Goal: Complete application form: Complete application form

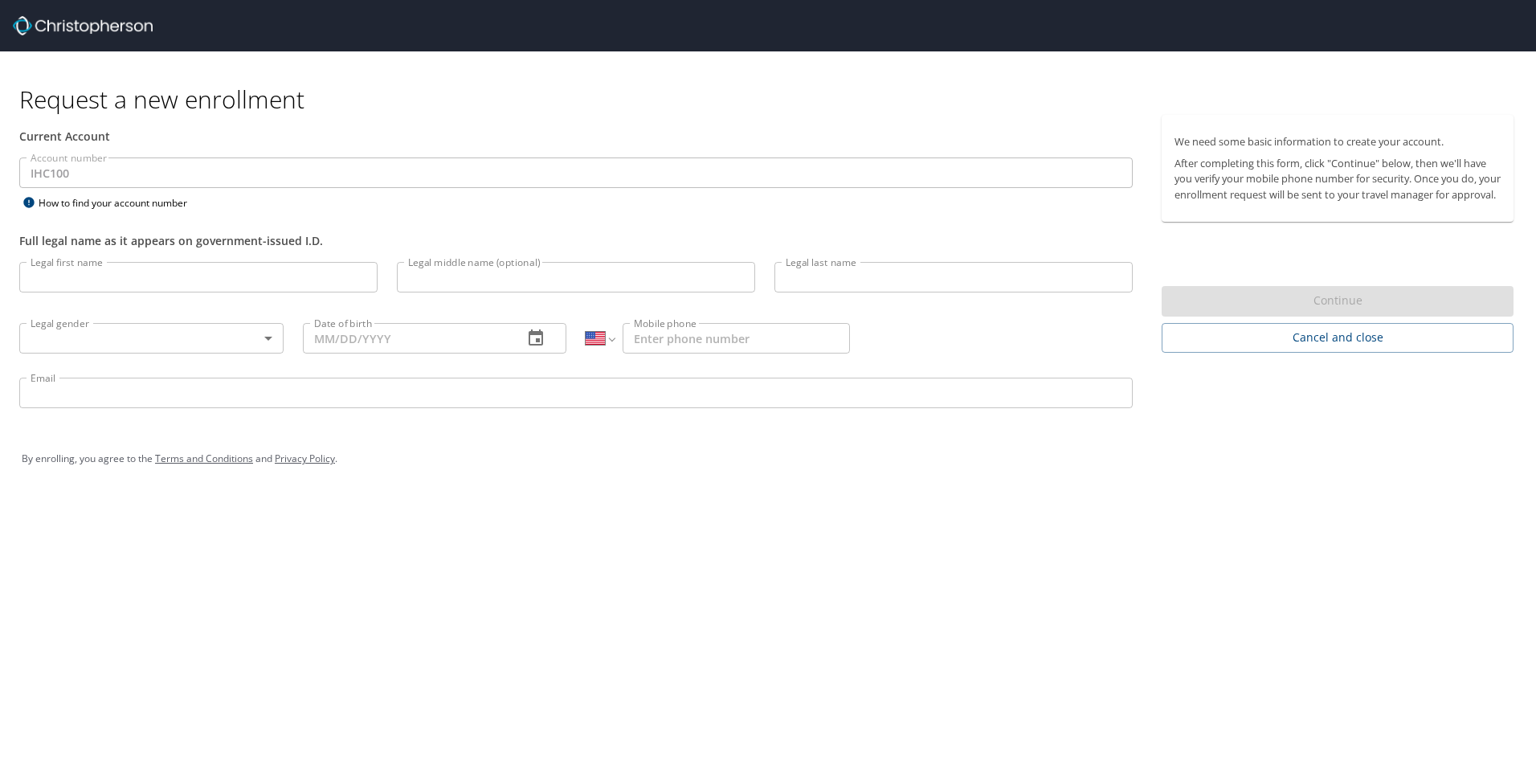
select select "US"
click at [122, 292] on input "Legal first name" at bounding box center [198, 277] width 358 height 31
click at [122, 292] on input "E" at bounding box center [198, 277] width 358 height 31
type input "Eliza`"
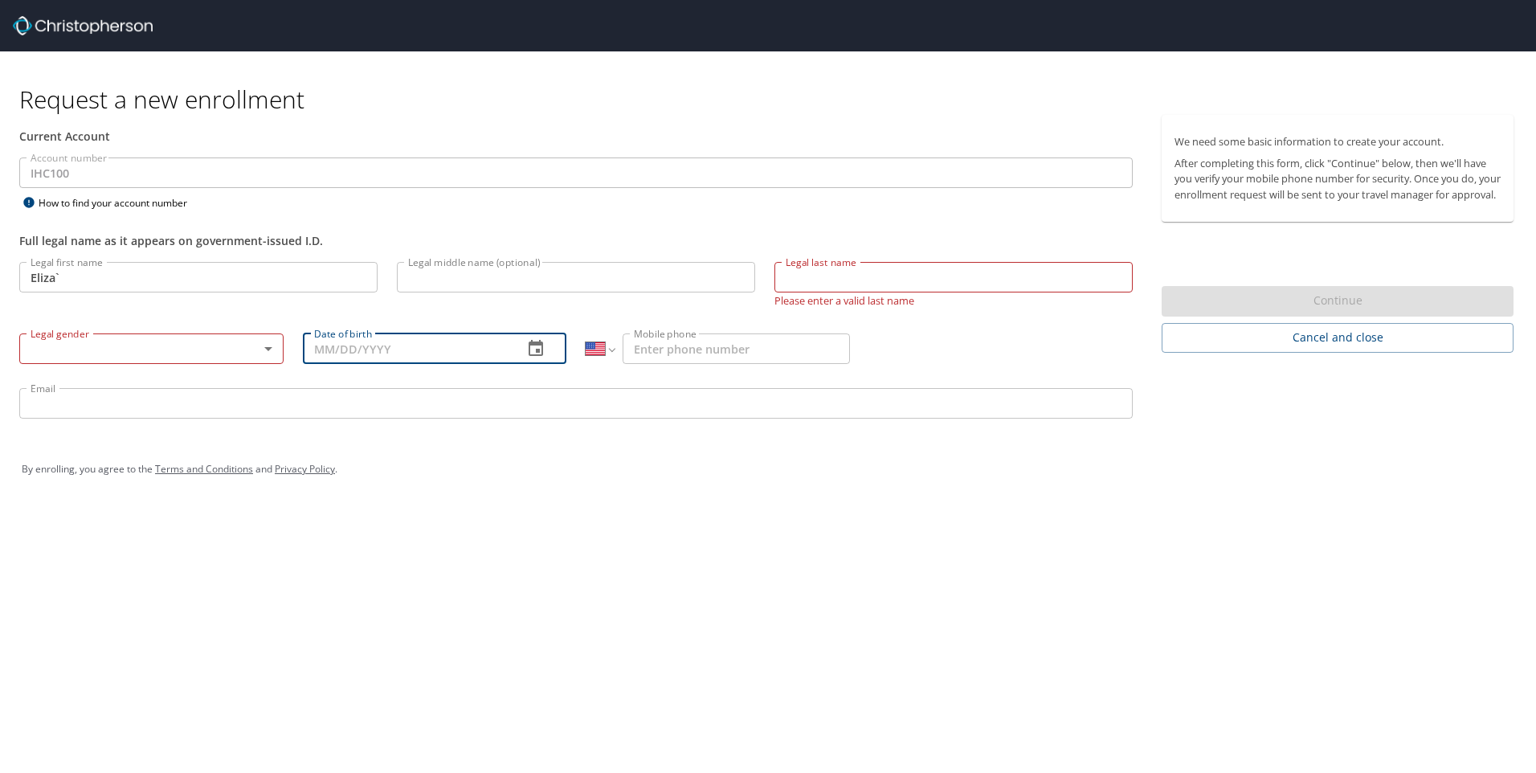
click at [87, 344] on body "Request a new enrollment Current Account Account number IHC100 Account number H…" at bounding box center [768, 386] width 1536 height 773
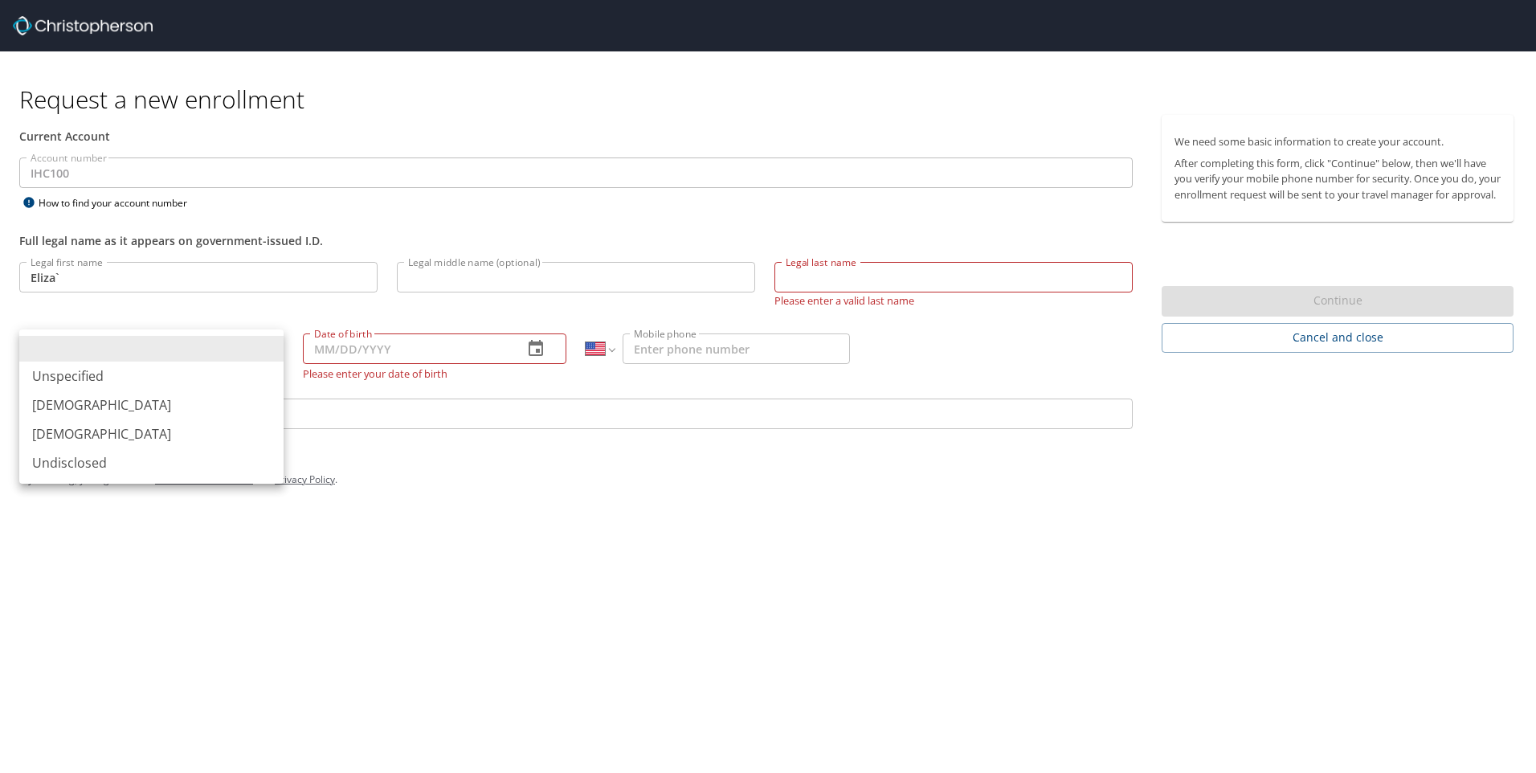
click at [63, 430] on li "[DEMOGRAPHIC_DATA]" at bounding box center [151, 433] width 264 height 29
type input "[DEMOGRAPHIC_DATA]"
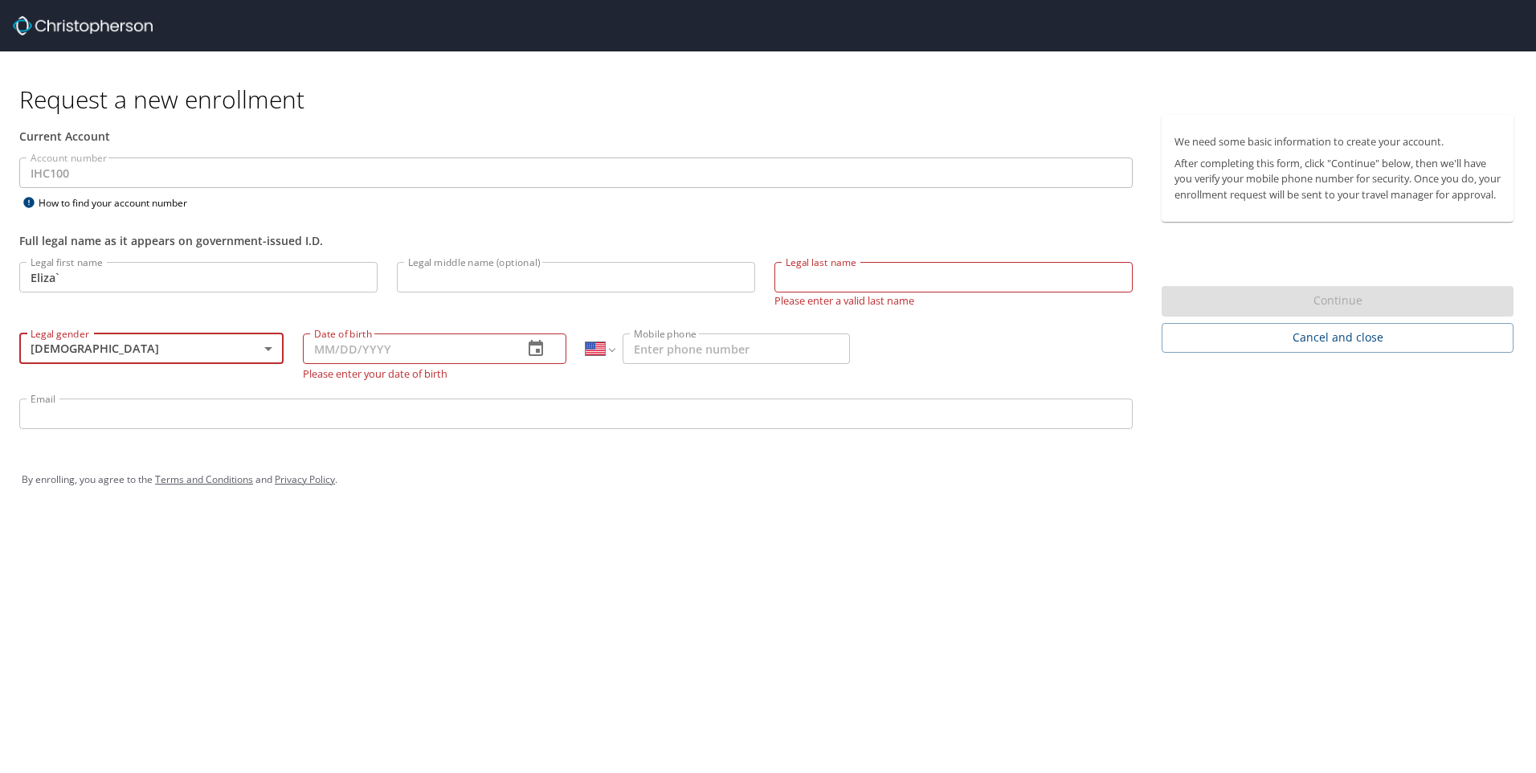
click at [363, 351] on input "Date of birth" at bounding box center [407, 348] width 208 height 31
type input "[DATE]"
click at [672, 342] on input "Mobile phone" at bounding box center [736, 348] width 227 height 31
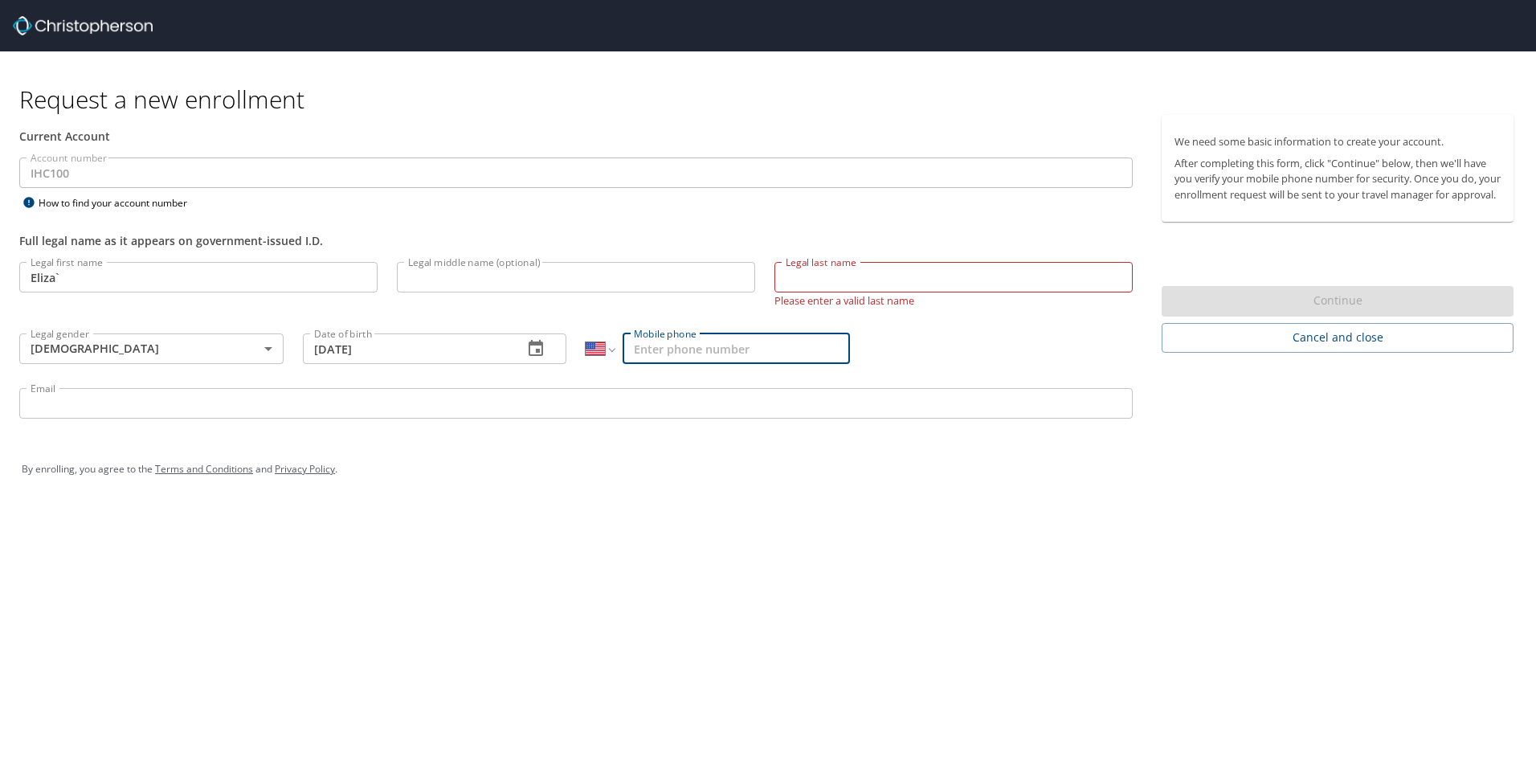
type input "2"
type input "[PHONE_NUMBER]"
click at [95, 414] on input "Email" at bounding box center [576, 403] width 1114 height 31
click at [95, 413] on input "Email" at bounding box center [576, 403] width 1114 height 31
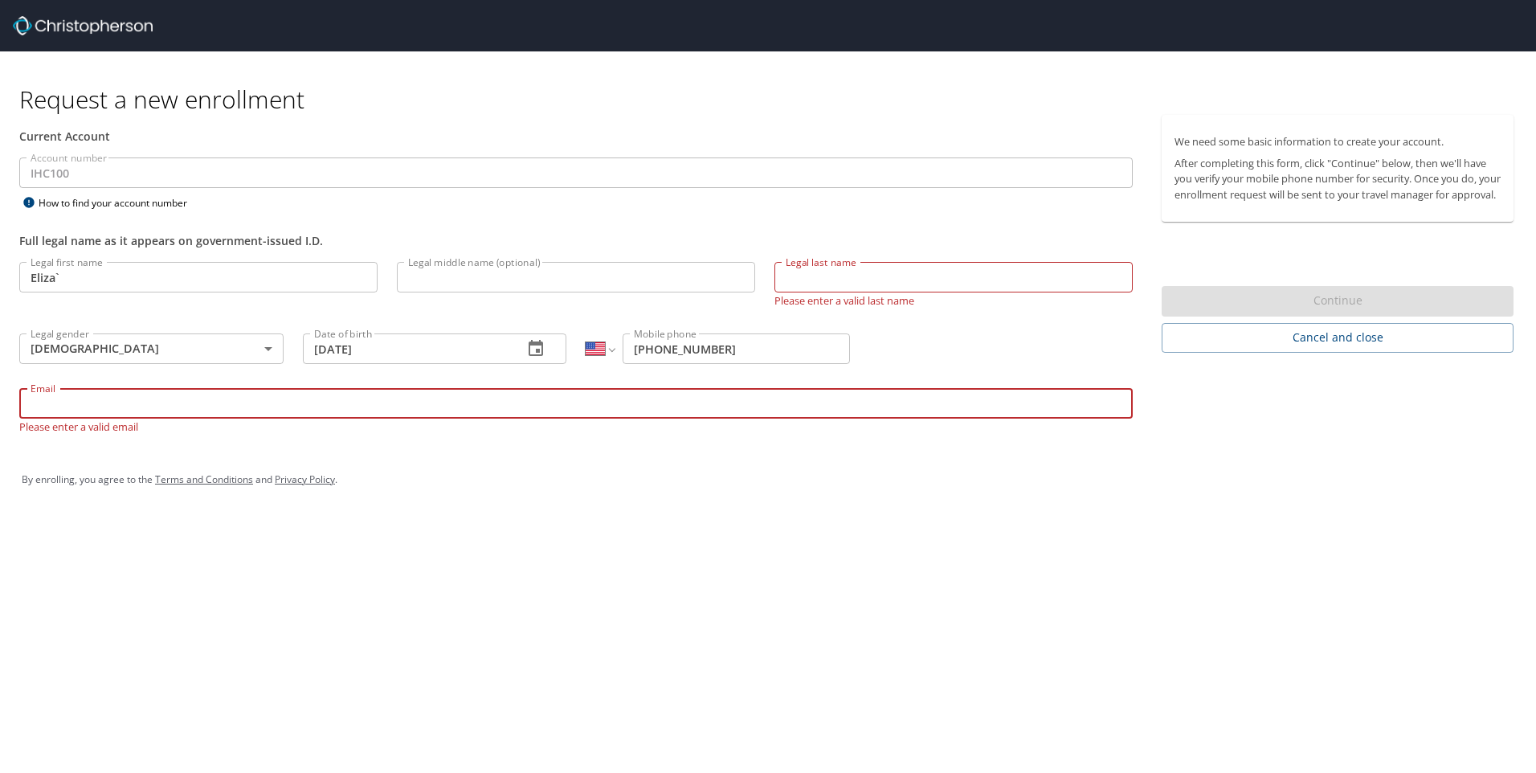
type input "e"
type input "[PERSON_NAME][EMAIL_ADDRESS][PERSON_NAME][DOMAIN_NAME]"
click at [873, 278] on input "Legal last name" at bounding box center [954, 277] width 358 height 31
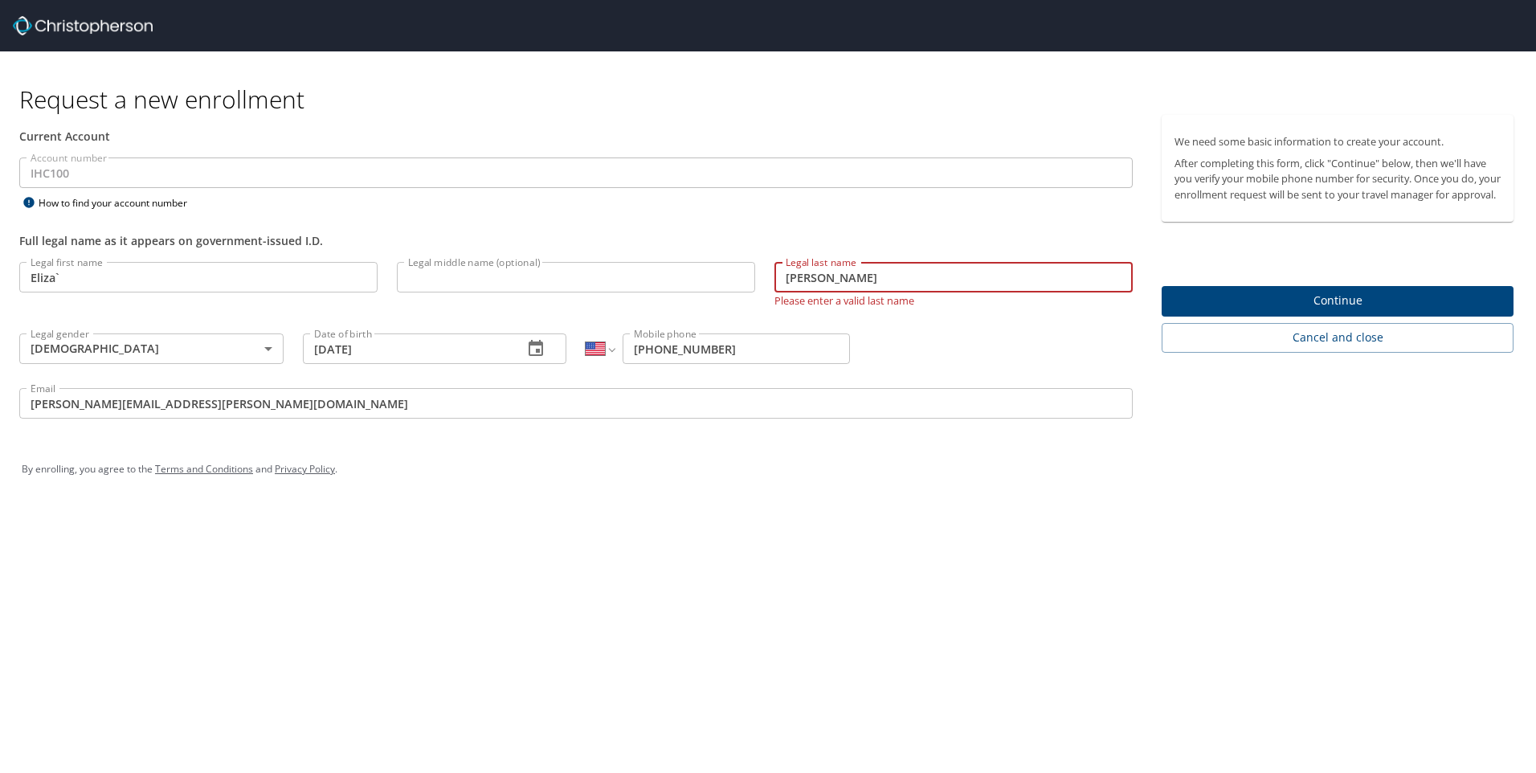
type input "[PERSON_NAME]"
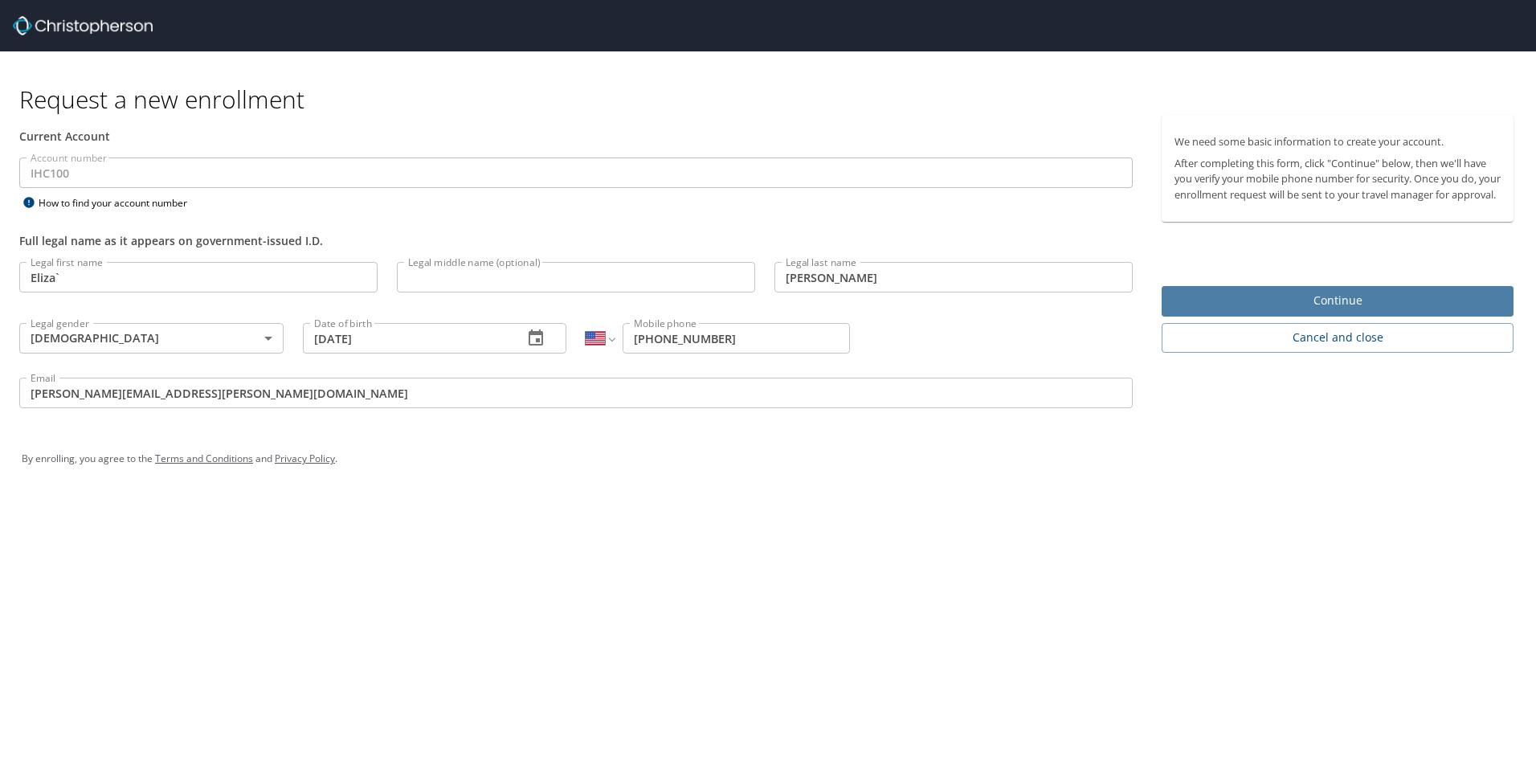
click at [1316, 311] on span "Continue" at bounding box center [1338, 301] width 326 height 20
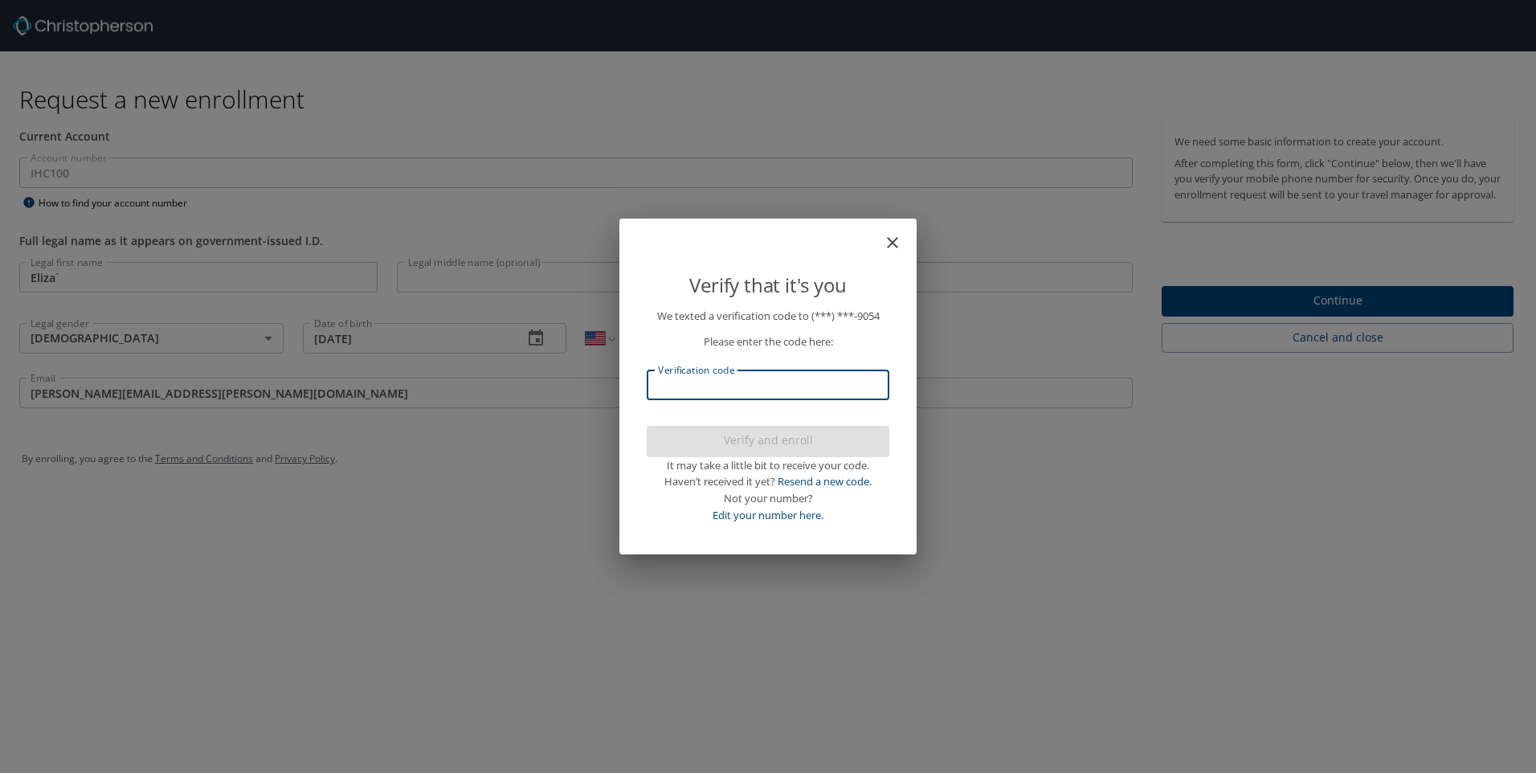
click at [783, 383] on input "Verification code" at bounding box center [768, 385] width 243 height 31
type input "701980"
click at [758, 436] on span "Verify and enroll" at bounding box center [768, 441] width 217 height 20
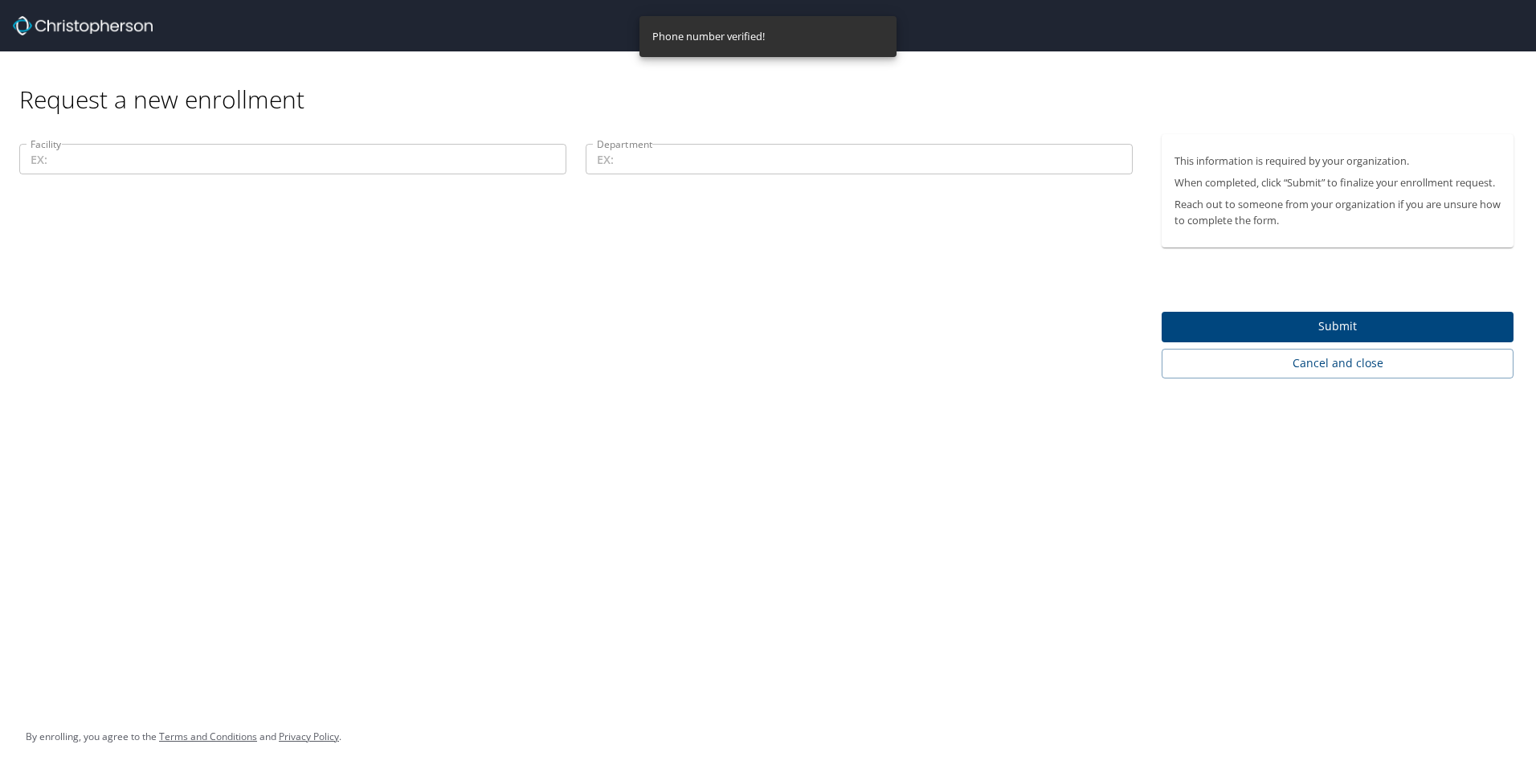
click at [166, 161] on input "Facility" at bounding box center [292, 159] width 547 height 31
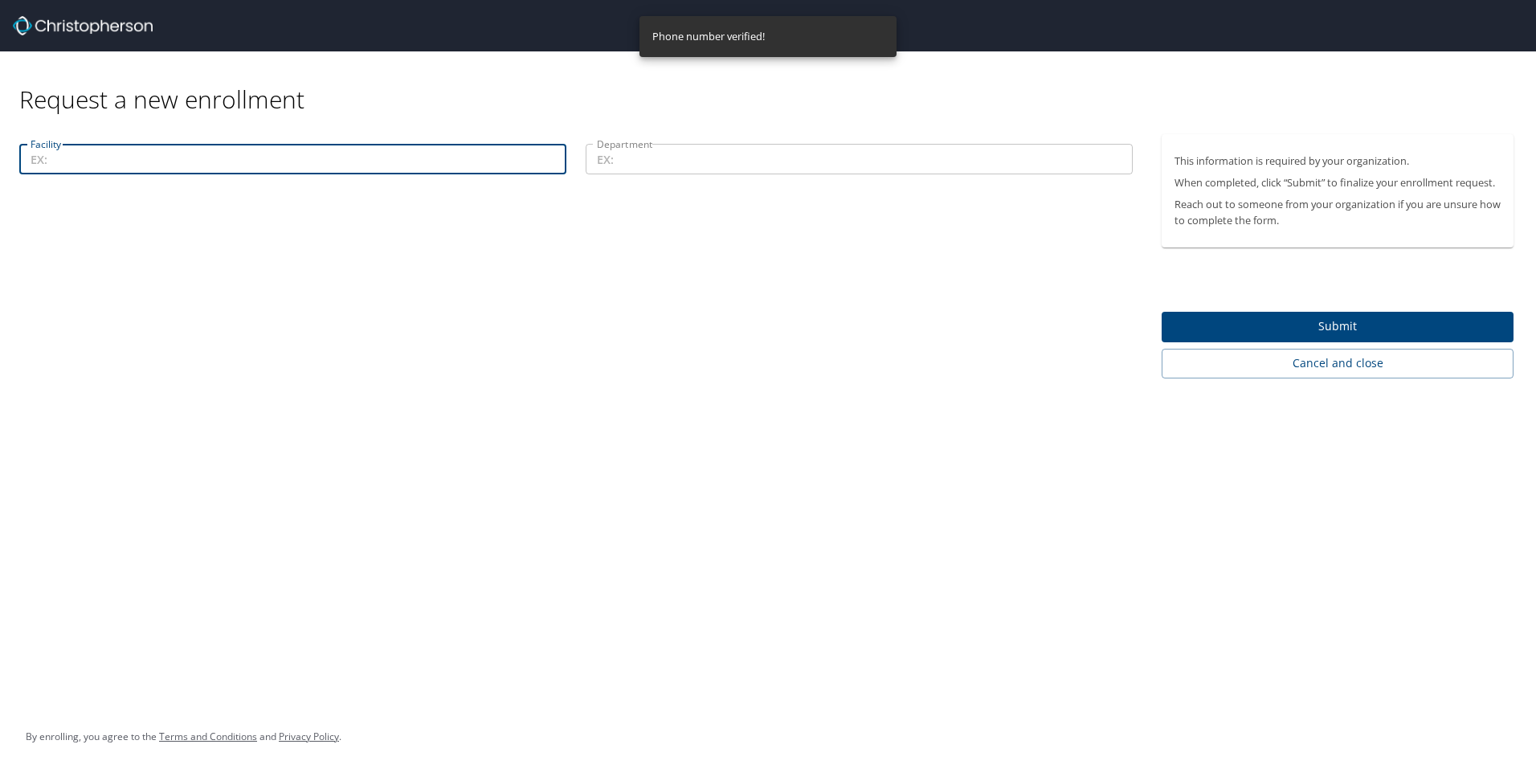
type input "I"
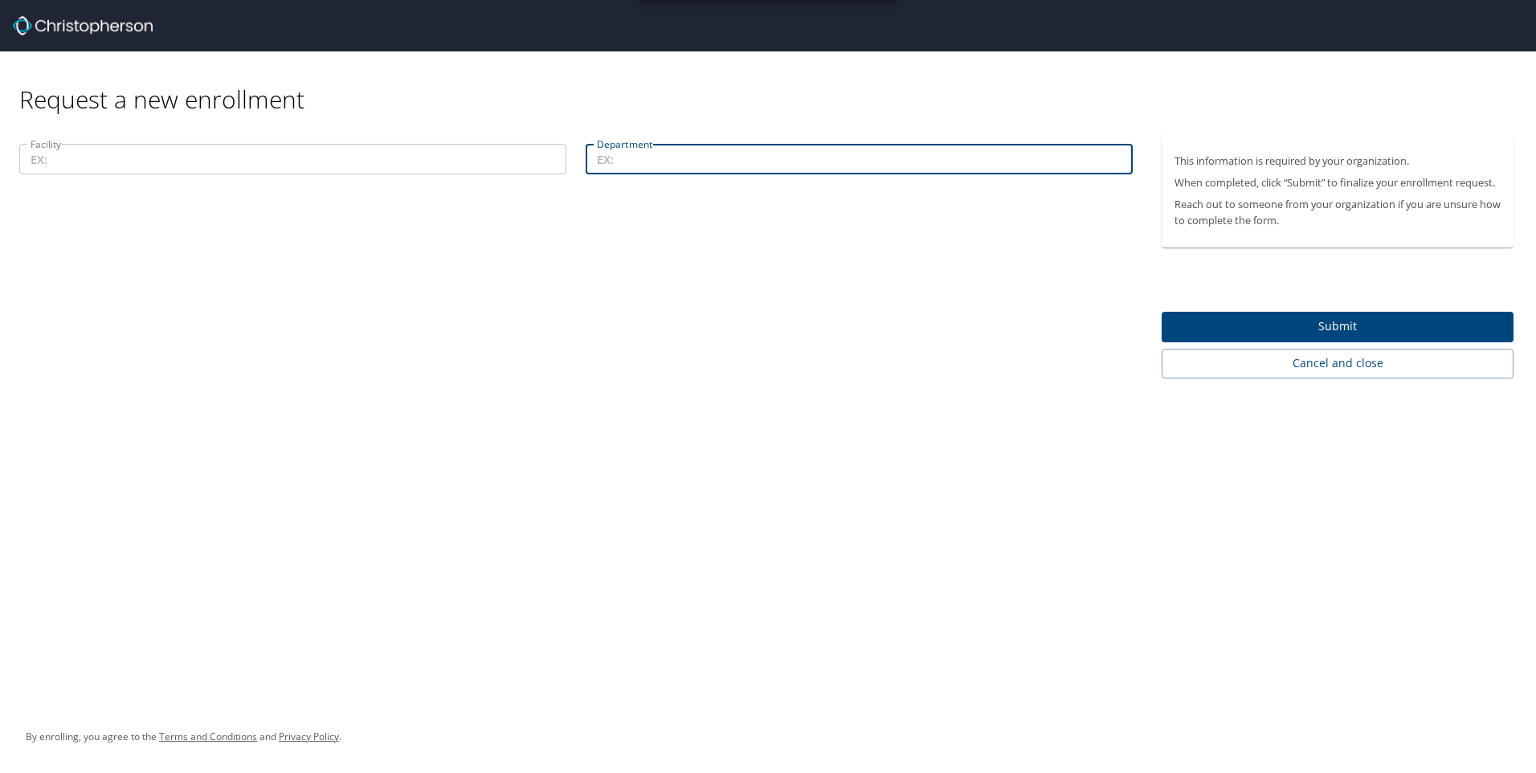
click at [159, 166] on input "Facility" at bounding box center [292, 159] width 547 height 31
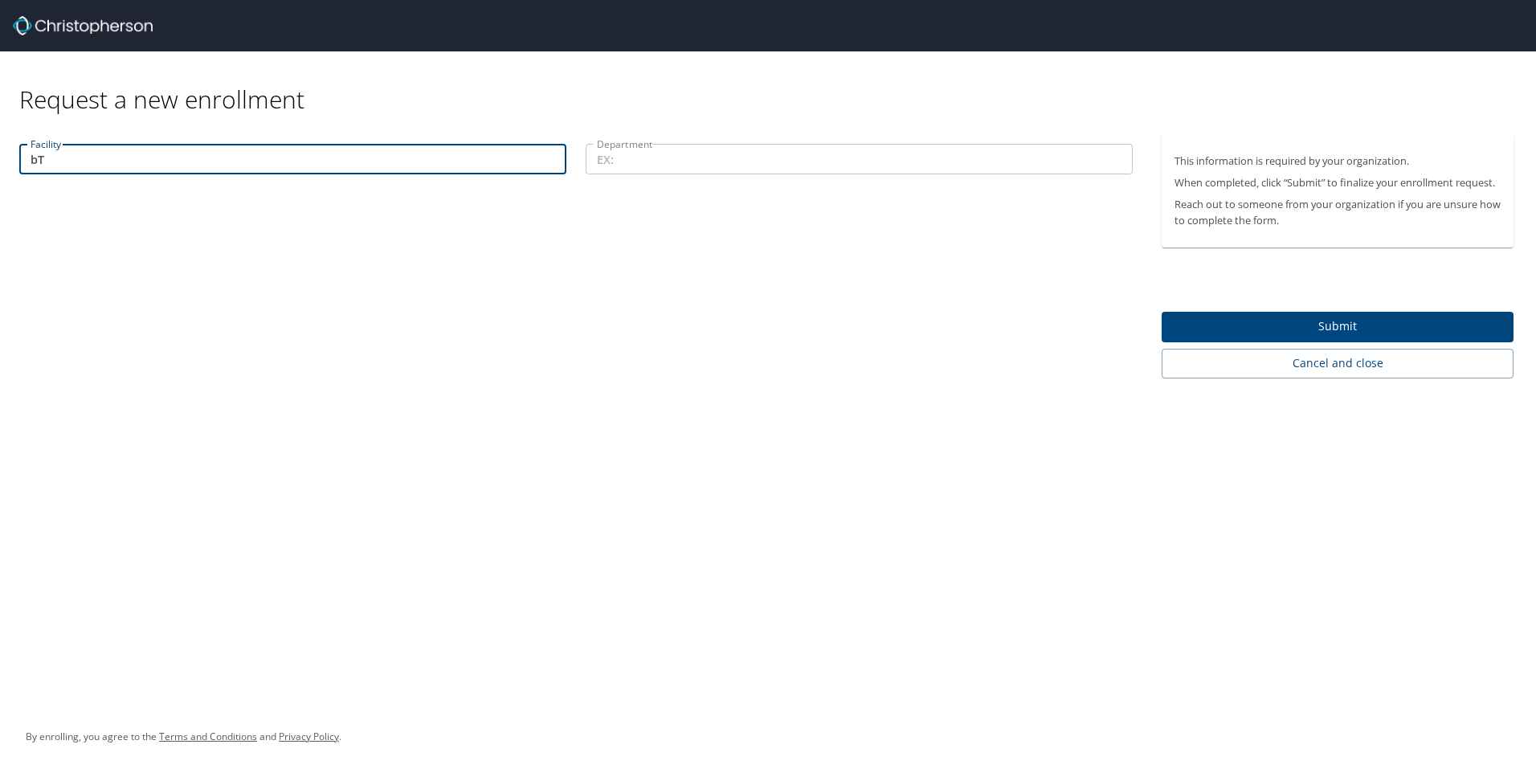
type input "b"
type input "B"
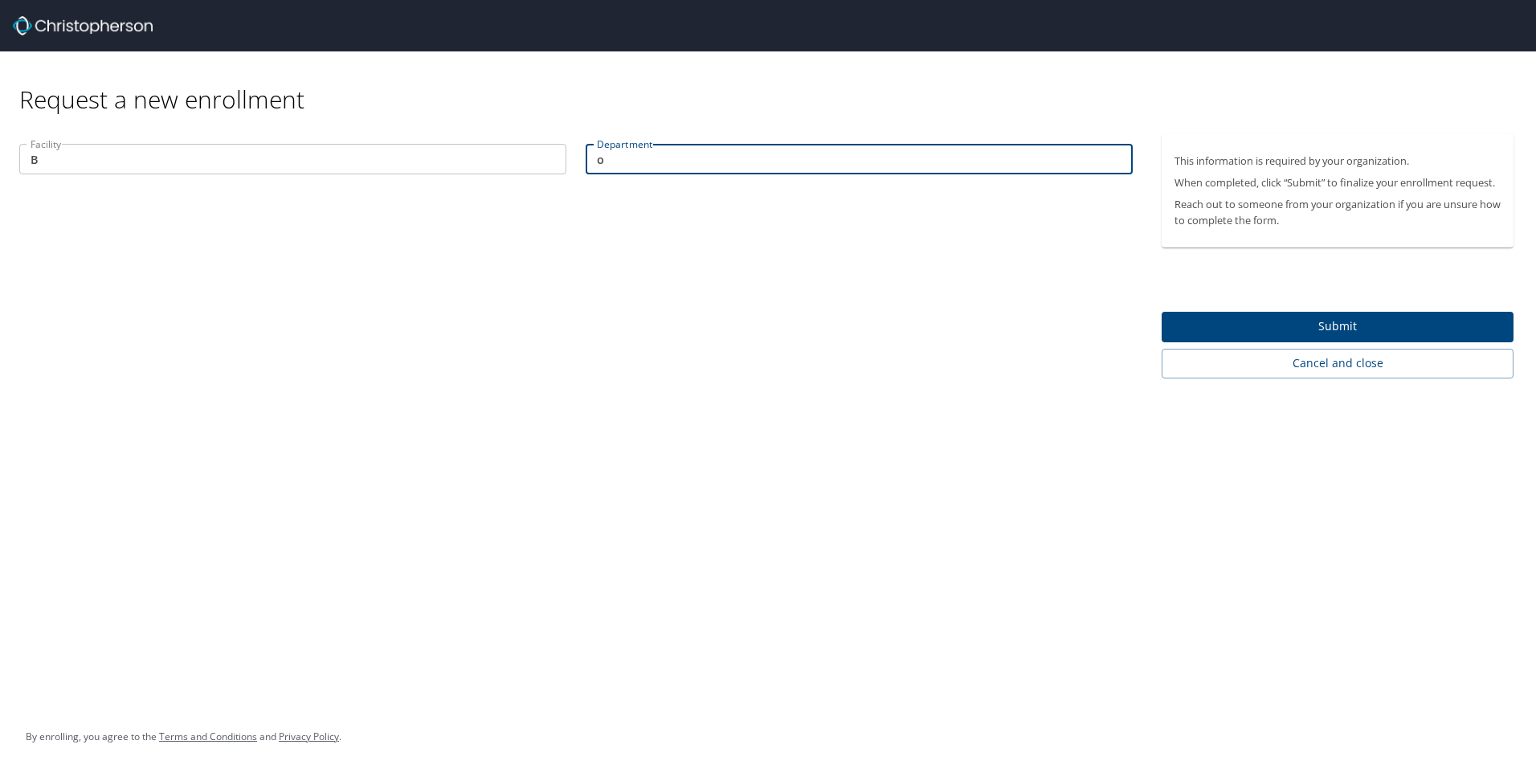
type input "o"
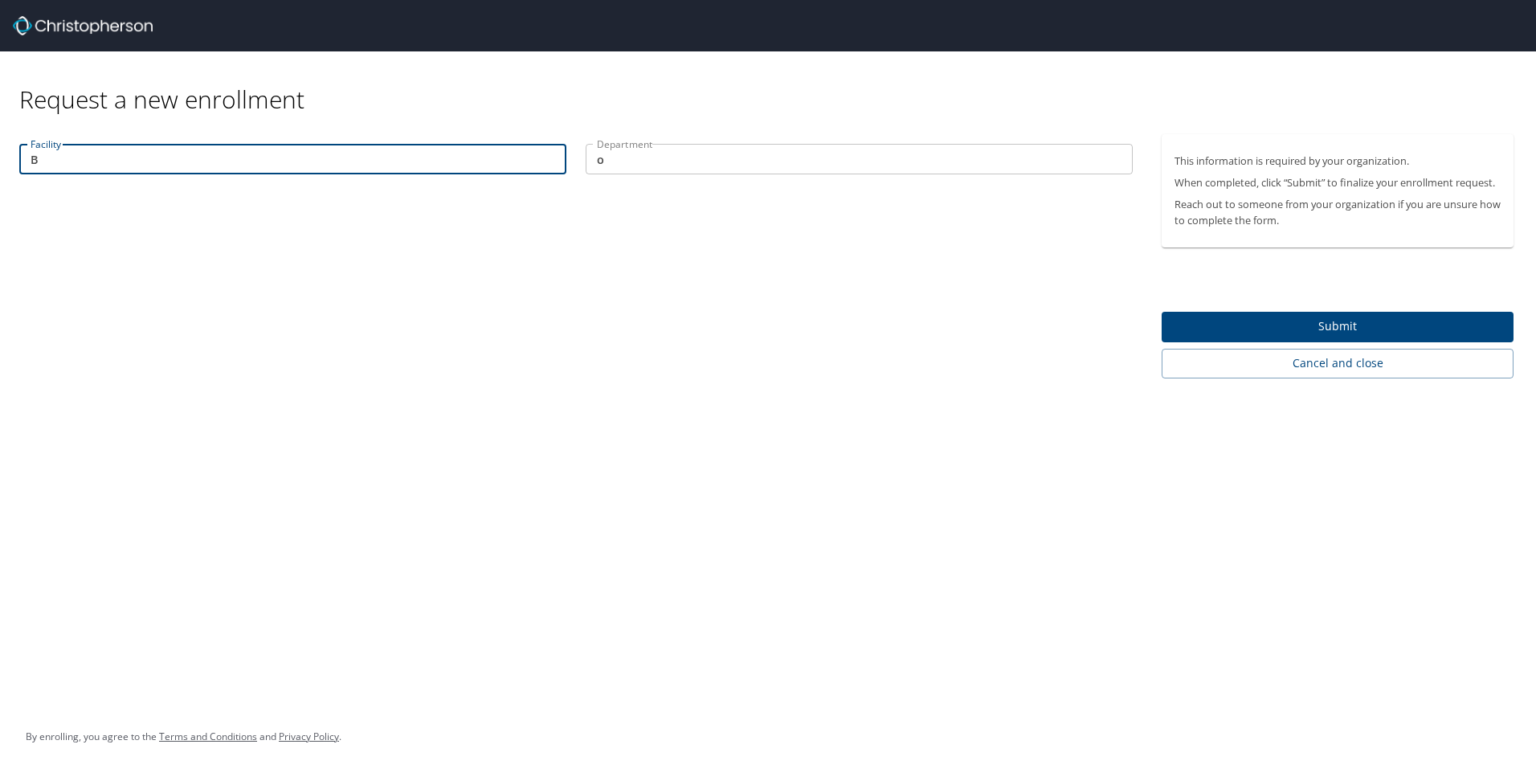
click at [159, 166] on input "B" at bounding box center [292, 159] width 547 height 31
click at [159, 166] on input "Bountiful" at bounding box center [292, 159] width 547 height 31
type input "Bountiful Clinic"
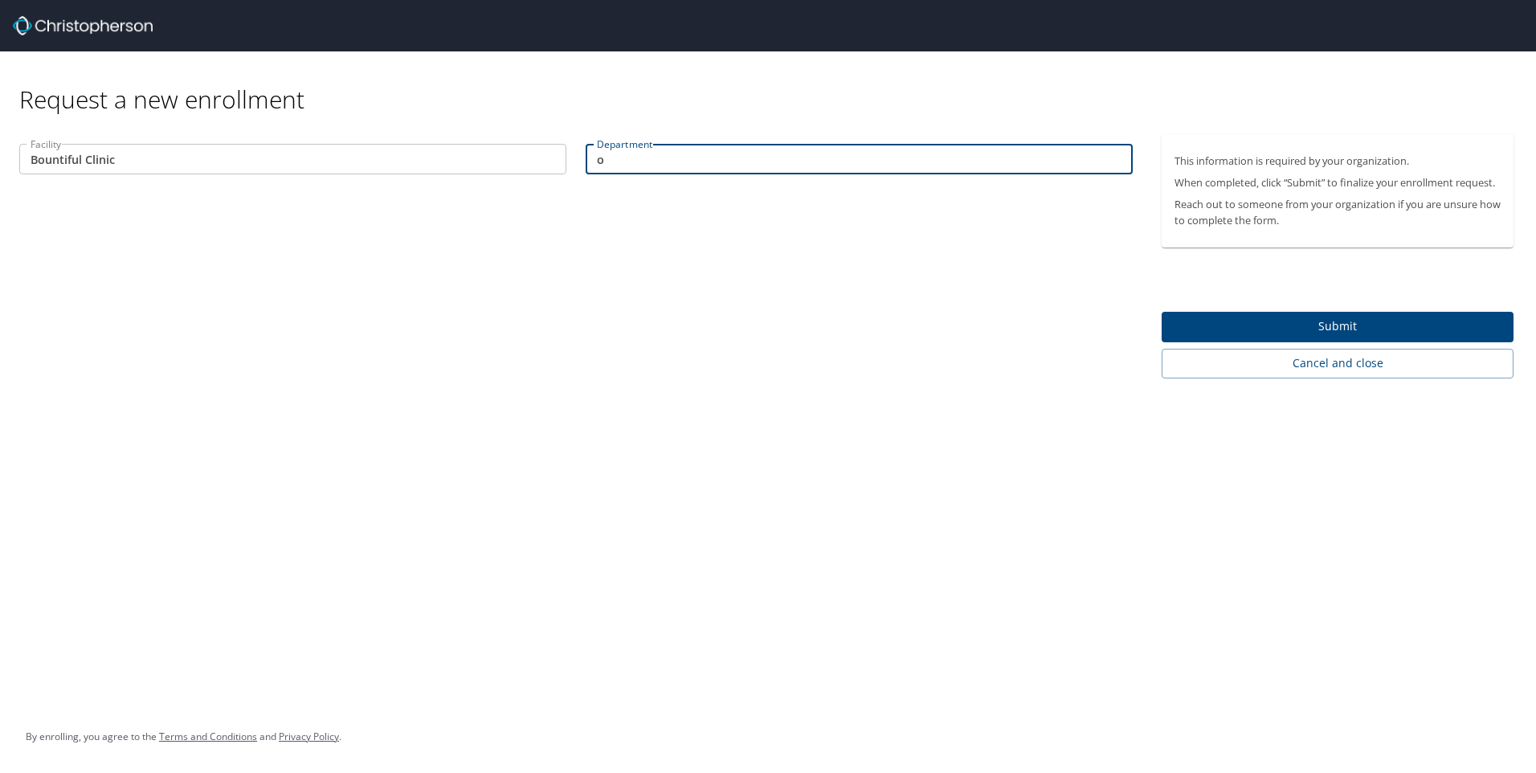
click at [671, 160] on input "o" at bounding box center [859, 159] width 547 height 31
click at [671, 160] on input "Department" at bounding box center [859, 159] width 547 height 31
type input "i"
type input "Internal Medicine"
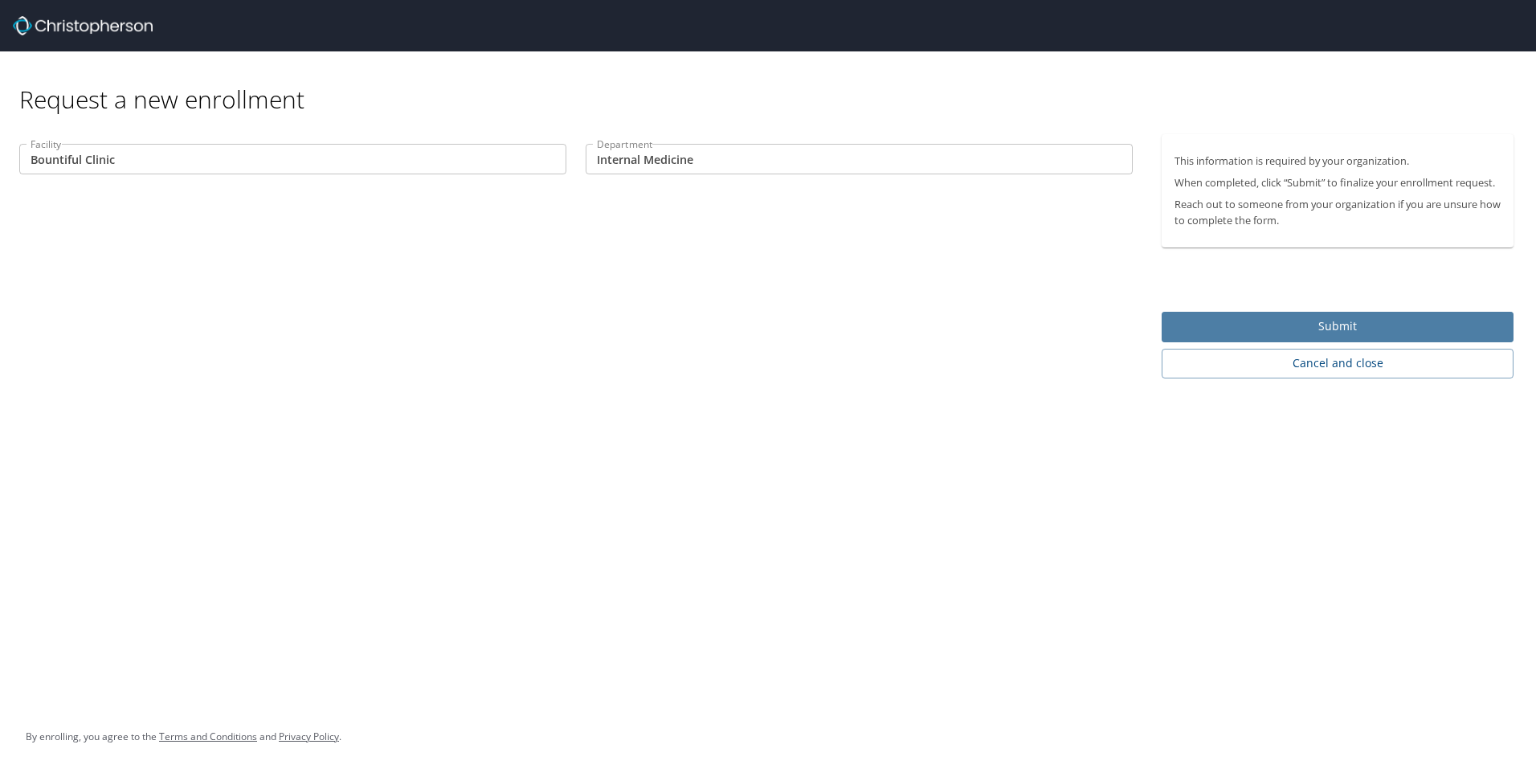
click at [1311, 327] on span "Submit" at bounding box center [1338, 327] width 326 height 20
